Goal: Task Accomplishment & Management: Use online tool/utility

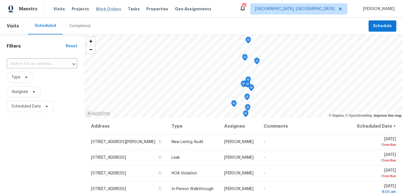
click at [108, 10] on span "Work Orders" at bounding box center [108, 9] width 25 height 6
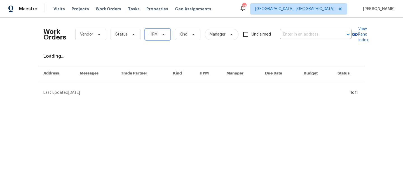
click at [152, 34] on span "HPM" at bounding box center [154, 35] width 8 height 6
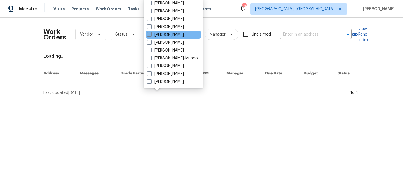
click at [152, 36] on label "[PERSON_NAME]" at bounding box center [165, 35] width 37 height 6
click at [151, 36] on input "[PERSON_NAME]" at bounding box center [149, 34] width 4 height 4
checkbox input "true"
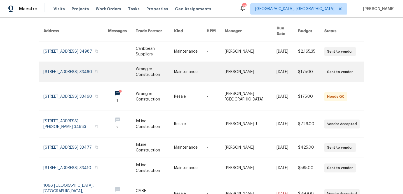
scroll to position [46, 0]
